Goal: Task Accomplishment & Management: Complete application form

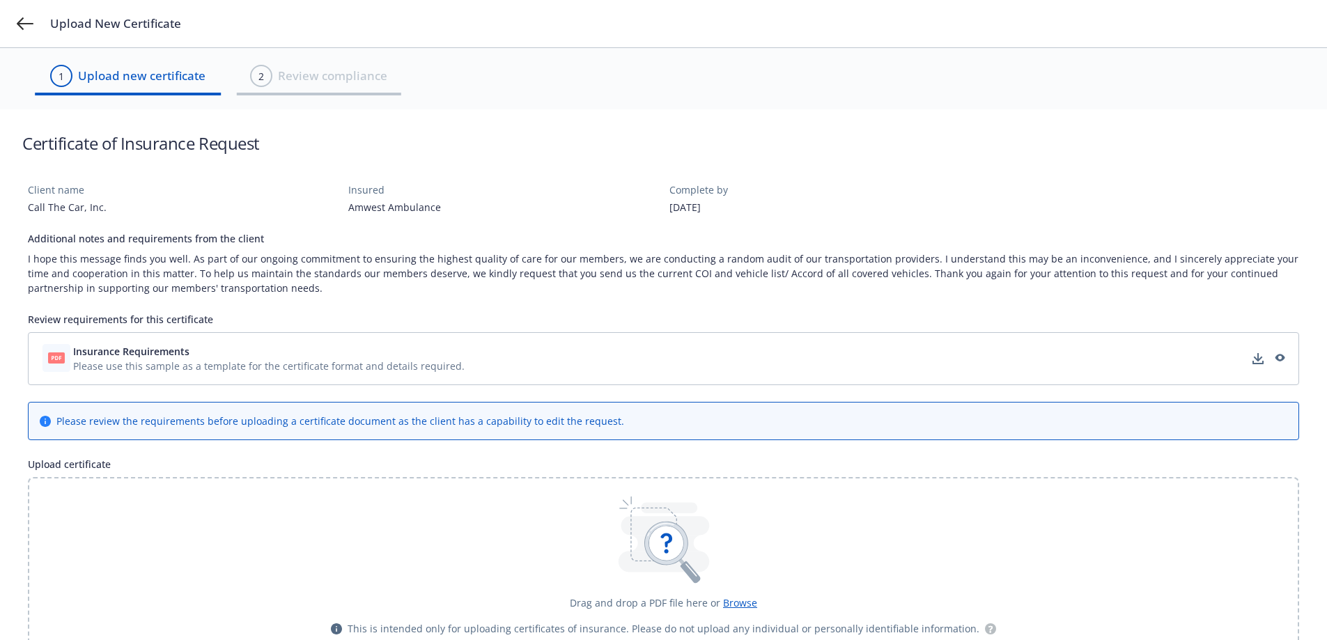
scroll to position [64, 0]
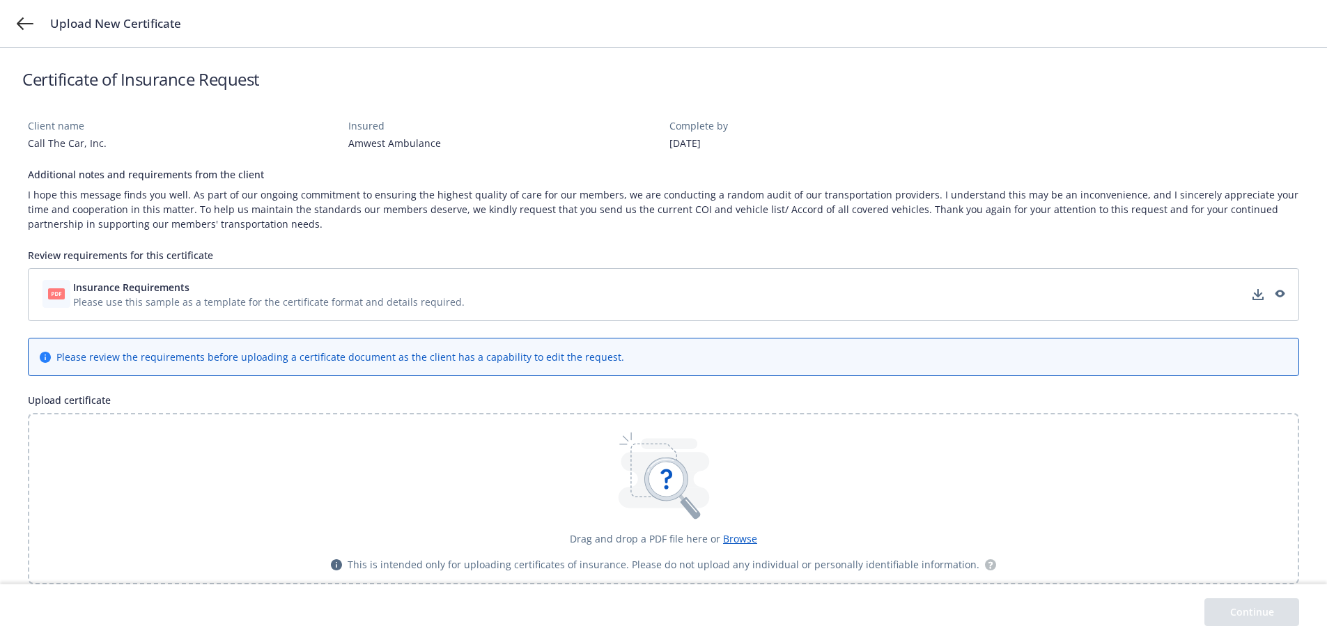
click at [291, 308] on span "Please use this sample as a template for the certificate format and details req…" at bounding box center [269, 302] width 392 height 15
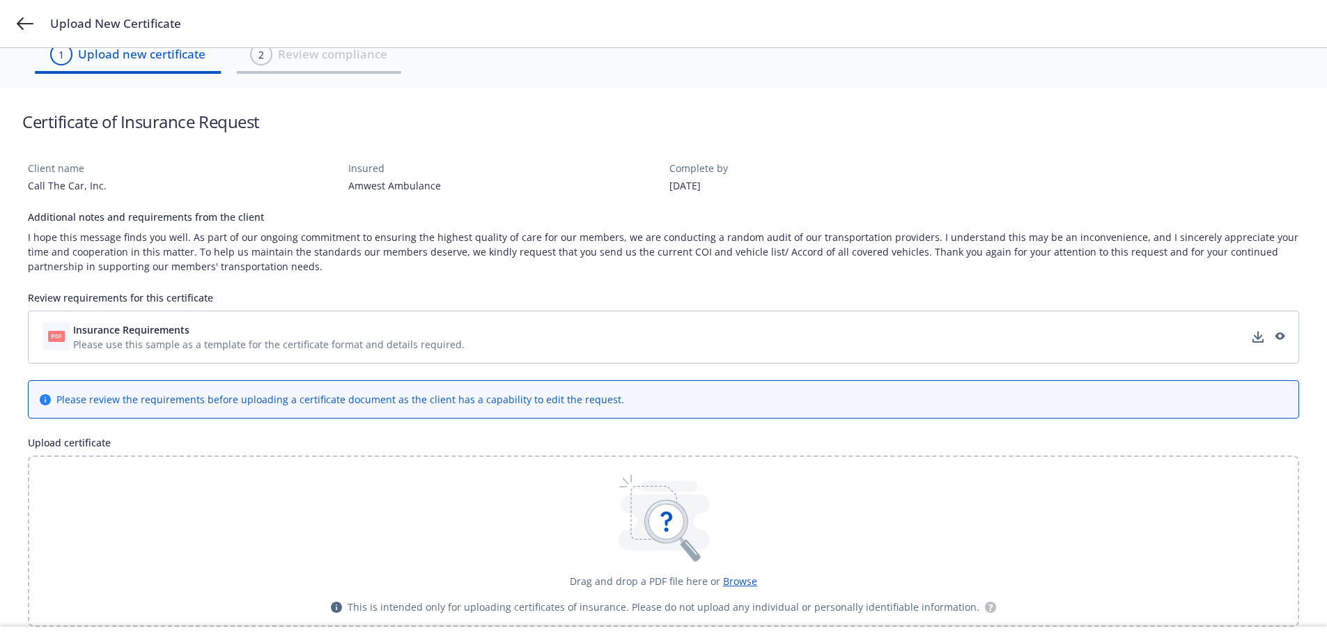
scroll to position [0, 0]
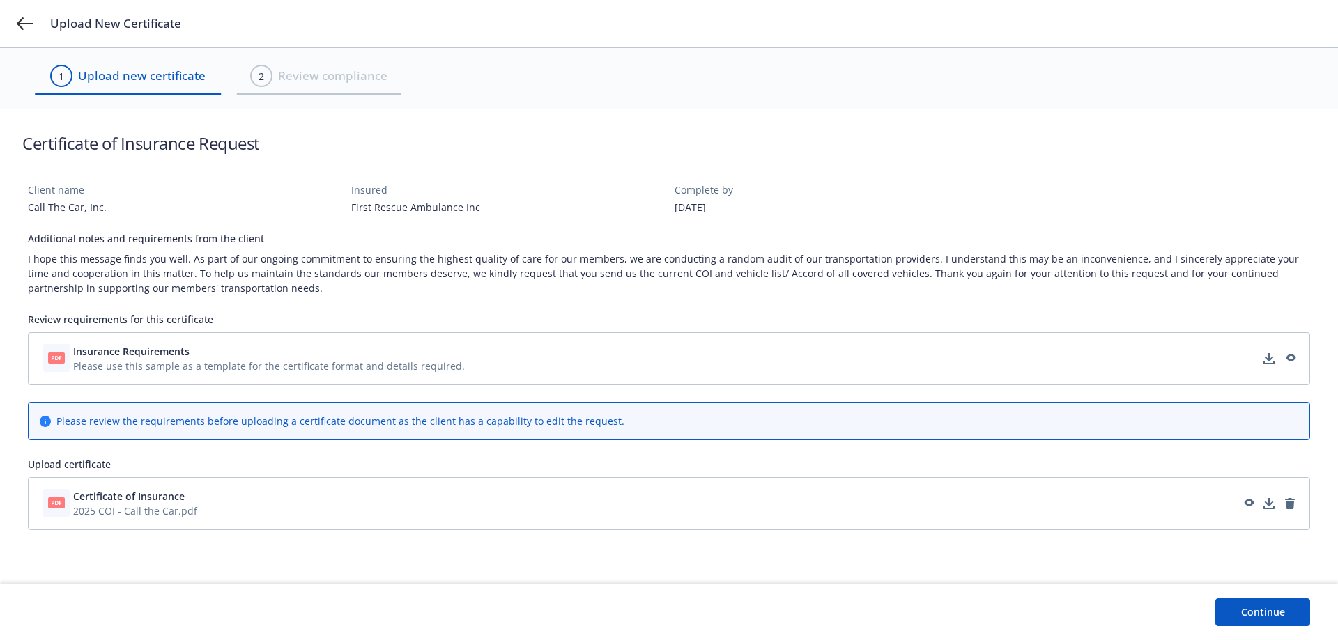
click at [801, 205] on div "[DATE]" at bounding box center [830, 207] width 312 height 15
click at [1290, 612] on button "Continue" at bounding box center [1262, 612] width 95 height 28
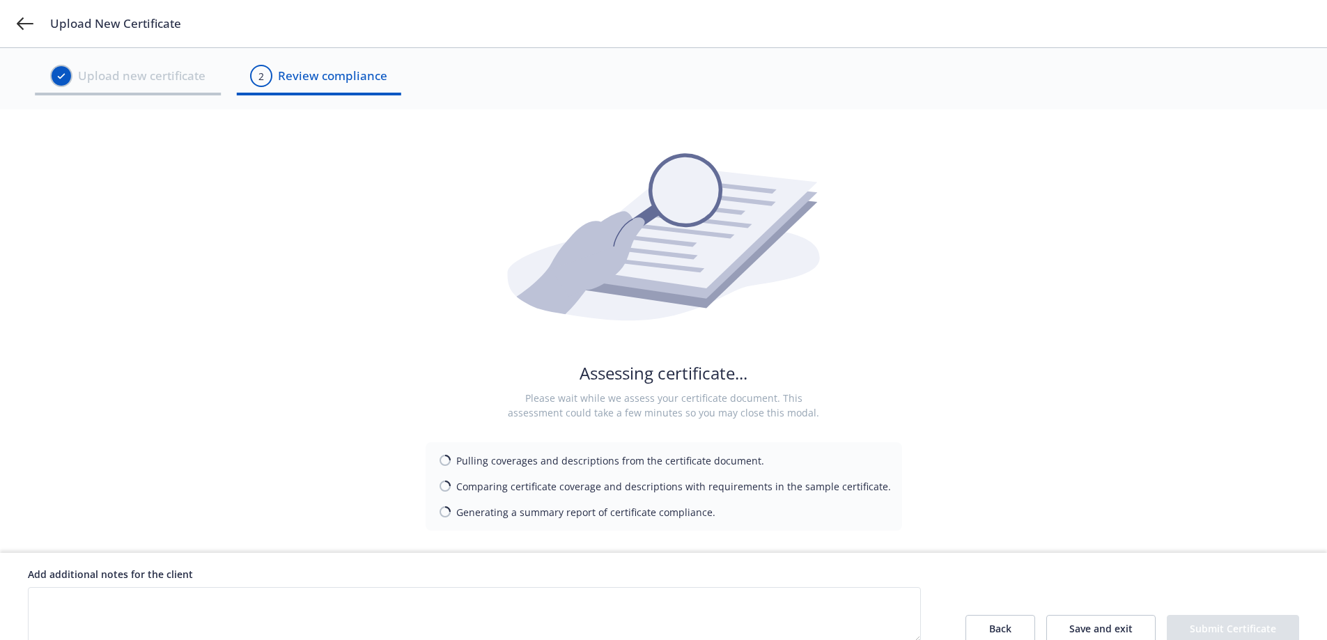
drag, startPoint x: 1265, startPoint y: 613, endPoint x: 739, endPoint y: 242, distance: 643.8
click at [739, 242] on div "Assessing certificate... Please wait while we assess your certificate document.…" at bounding box center [663, 383] width 1327 height 548
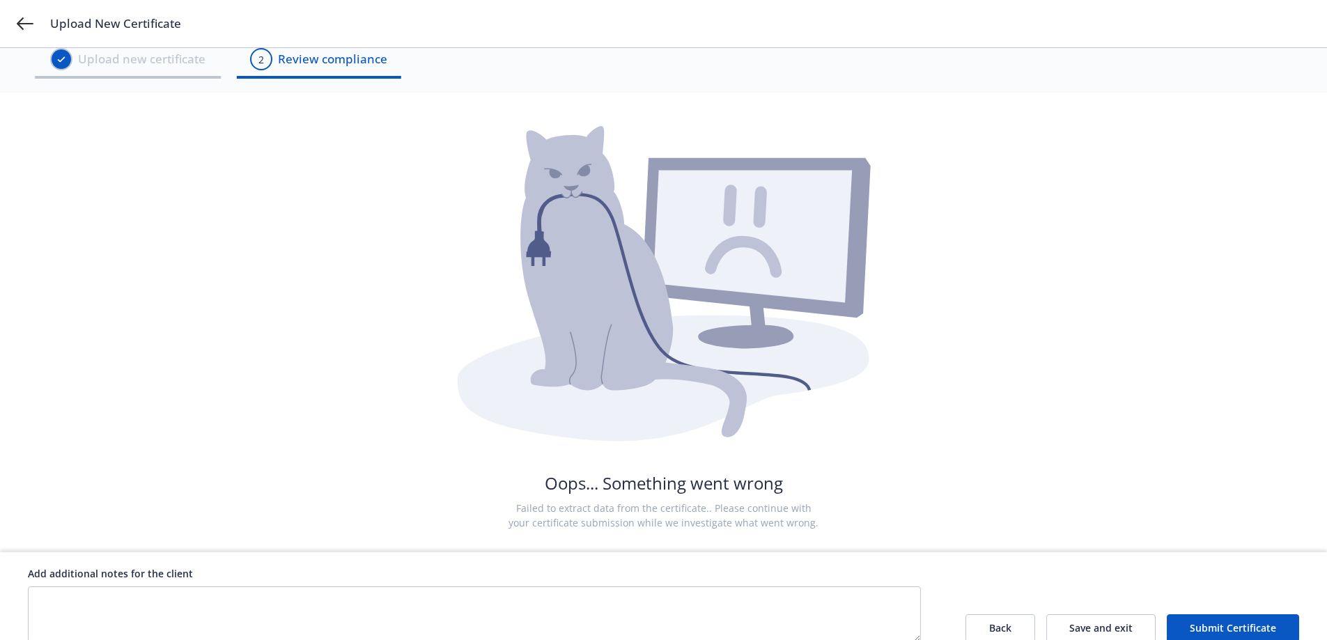
scroll to position [33, 0]
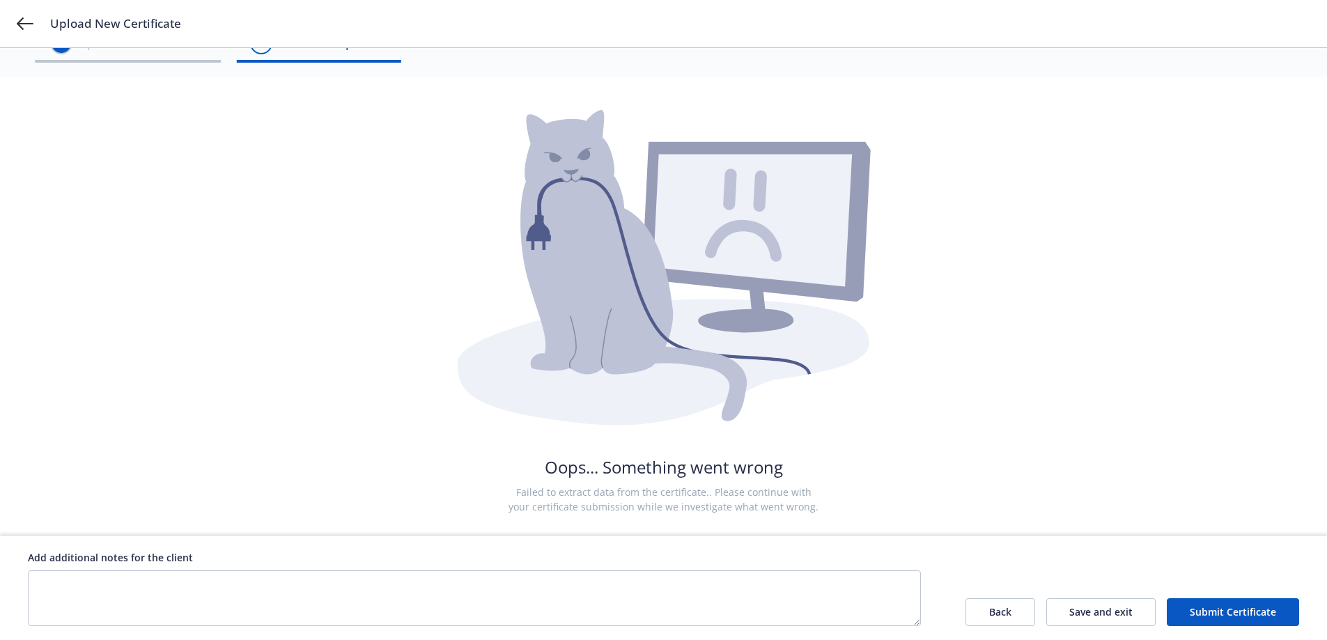
click at [1184, 600] on button "Submit Certificate" at bounding box center [1233, 612] width 132 height 28
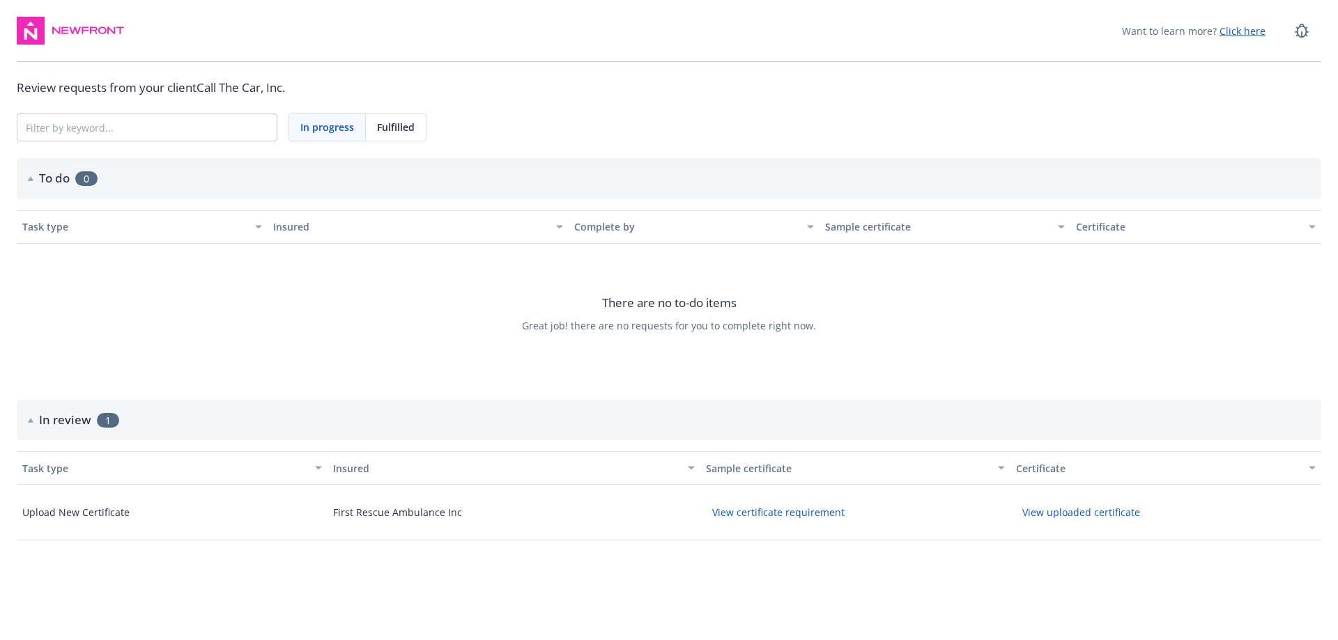
click at [1030, 509] on button "View uploaded certificate" at bounding box center [1081, 513] width 130 height 22
